Goal: Task Accomplishment & Management: Use online tool/utility

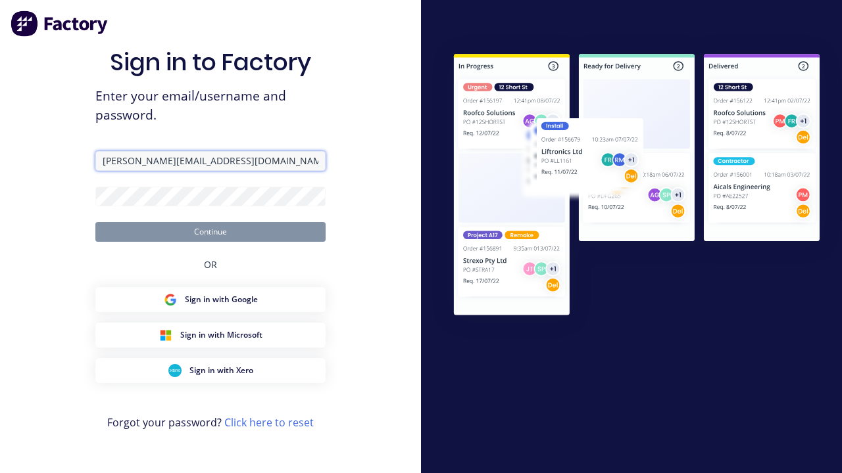
type input "harold+visualtest@factory.app"
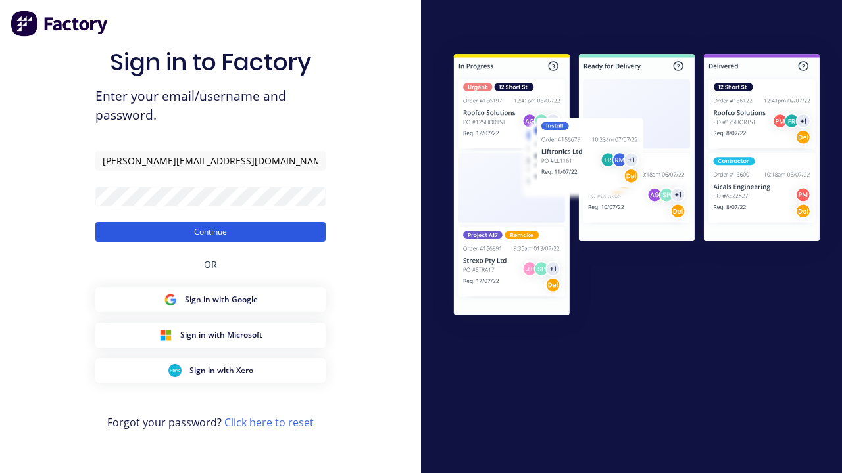
click at [210, 231] on button "Continue" at bounding box center [210, 232] width 230 height 20
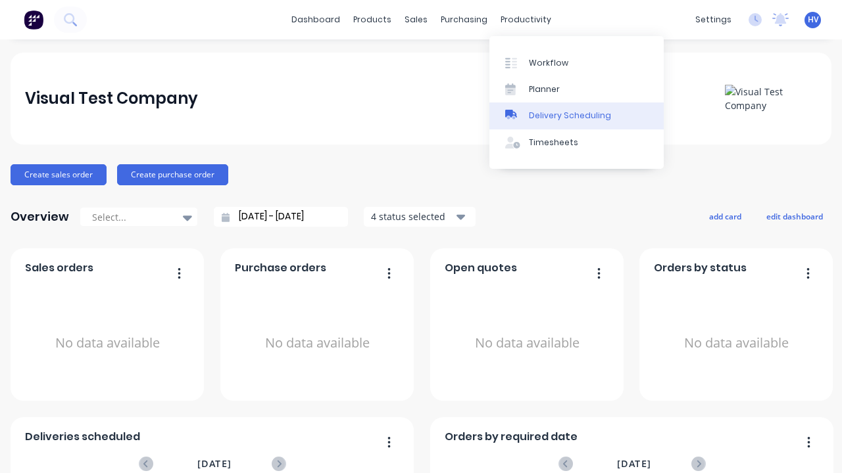
click at [576, 116] on div "Delivery Scheduling" at bounding box center [570, 116] width 82 height 12
